Goal: Transaction & Acquisition: Purchase product/service

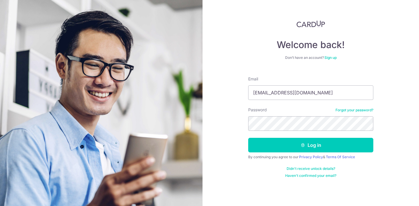
type input "[EMAIL_ADDRESS][DOMAIN_NAME]"
click at [248, 138] on button "Log in" at bounding box center [310, 145] width 125 height 15
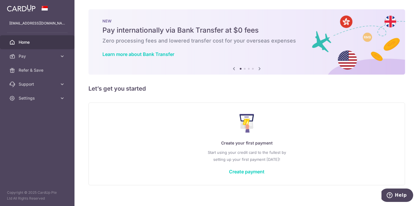
click at [235, 168] on div "Create your first payment Start using your credit card to the fullest by settin…" at bounding box center [247, 143] width 302 height 69
click at [235, 170] on link "Create payment" at bounding box center [246, 171] width 35 height 6
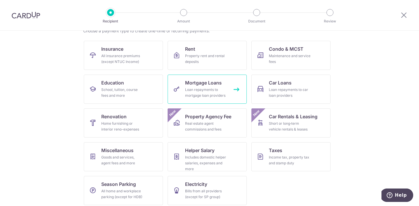
scroll to position [55, 0]
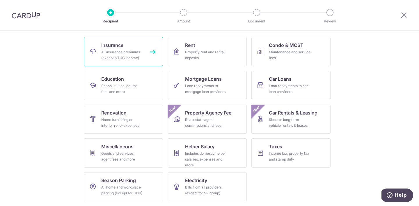
click at [133, 56] on div "All insurance premiums (except NTUC Income)" at bounding box center [122, 55] width 42 height 12
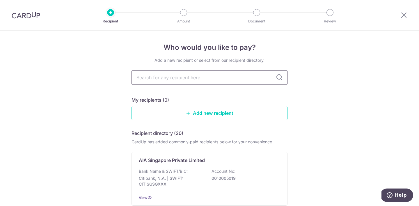
click at [192, 78] on input "text" at bounding box center [209, 77] width 156 height 15
click at [192, 82] on input "text" at bounding box center [209, 77] width 156 height 15
click at [191, 75] on input "text" at bounding box center [209, 77] width 156 height 15
type input "aia"
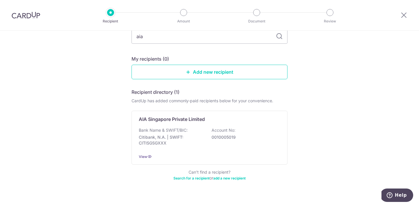
scroll to position [50, 0]
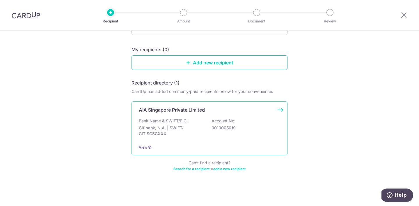
click at [192, 112] on p "AIA Singapore Private Limited" at bounding box center [172, 109] width 66 height 7
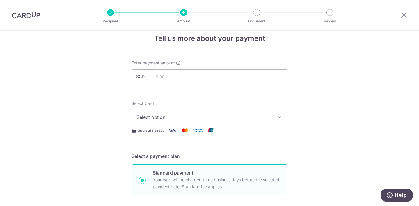
scroll to position [11, 0]
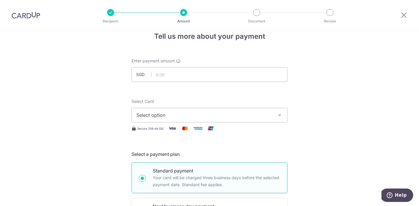
click at [197, 113] on span "Select option" at bounding box center [204, 114] width 136 height 7
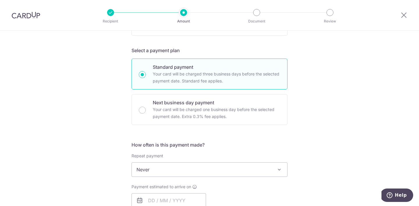
scroll to position [116, 0]
click at [97, 85] on div "Tell us more about your payment Enter payment amount SGD Select Card Select opt…" at bounding box center [209, 178] width 419 height 526
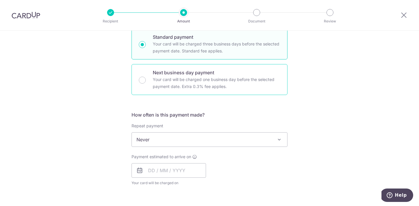
scroll to position [167, 0]
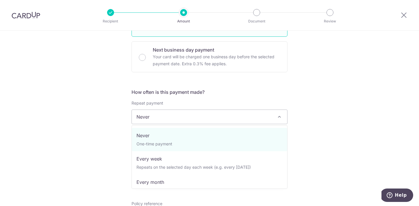
click at [210, 119] on span "Never" at bounding box center [209, 117] width 155 height 14
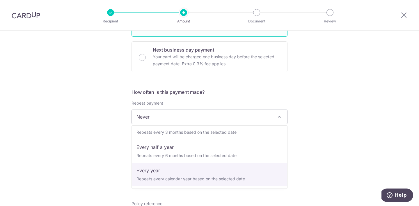
scroll to position [0, 0]
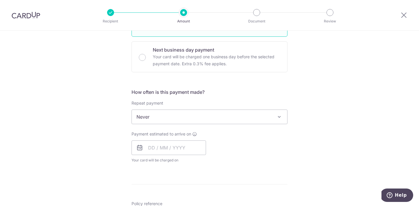
click at [303, 76] on div "Tell us more about your payment Enter payment amount SGD Select Card Select opt…" at bounding box center [209, 126] width 419 height 526
